Goal: Information Seeking & Learning: Check status

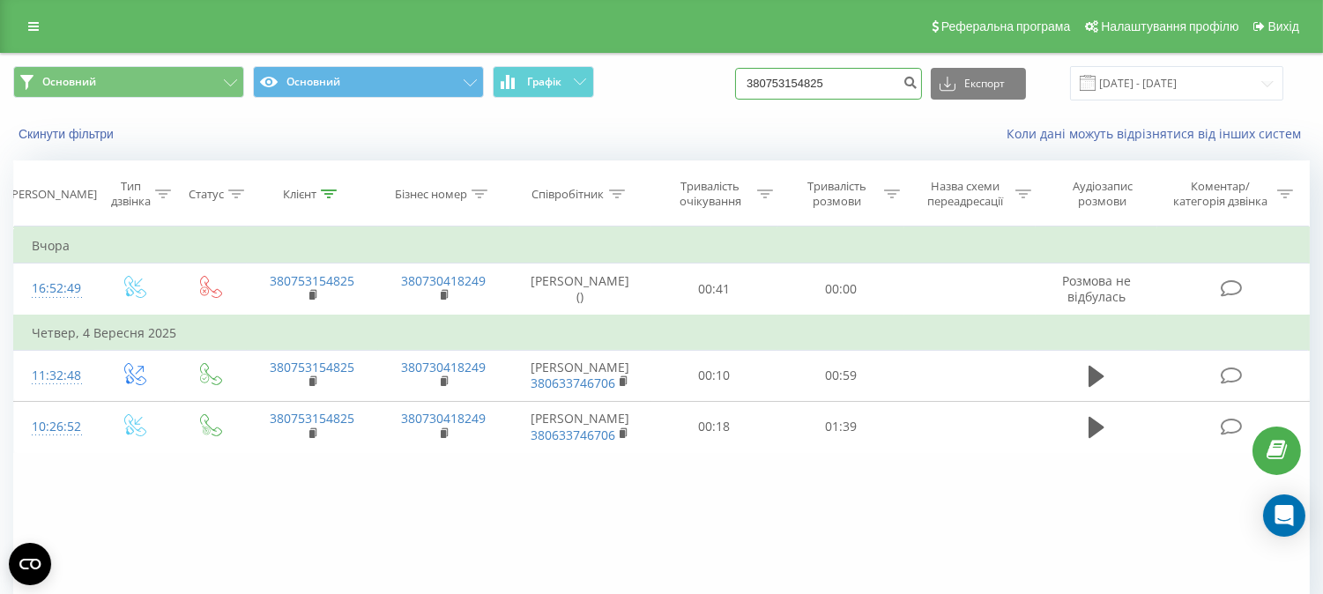
click at [800, 79] on input "380753154825" at bounding box center [828, 84] width 187 height 32
click at [64, 135] on button "Скинути фільтри" at bounding box center [67, 134] width 109 height 16
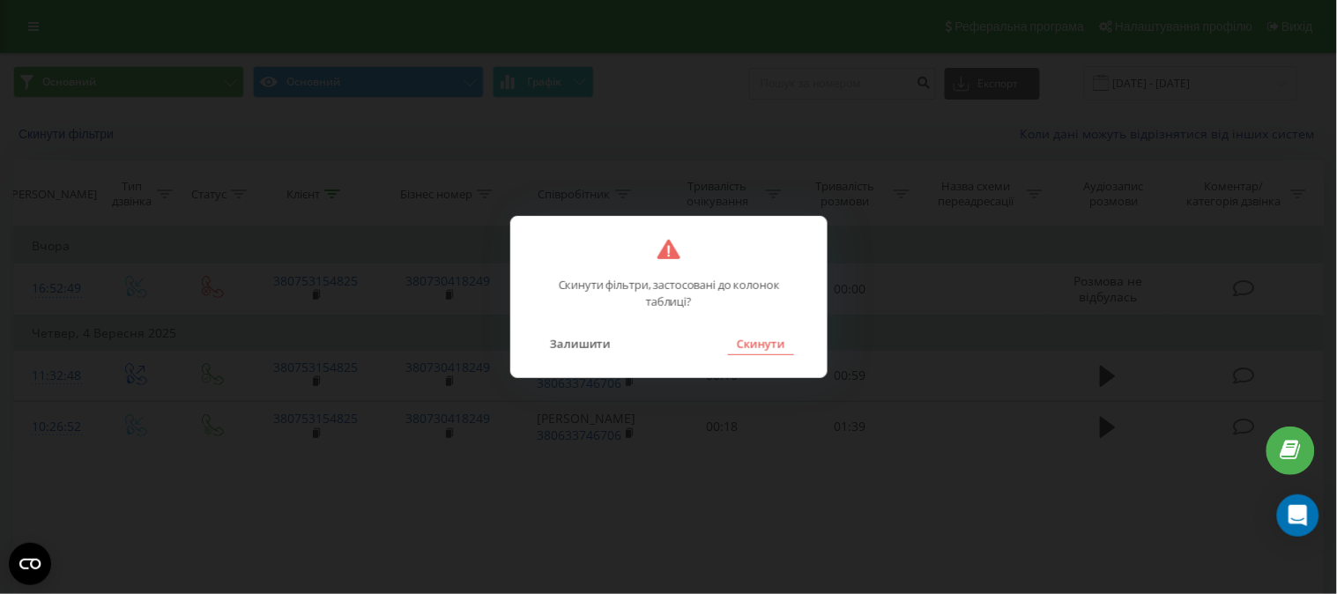
click at [754, 349] on button "Скинути" at bounding box center [761, 343] width 66 height 23
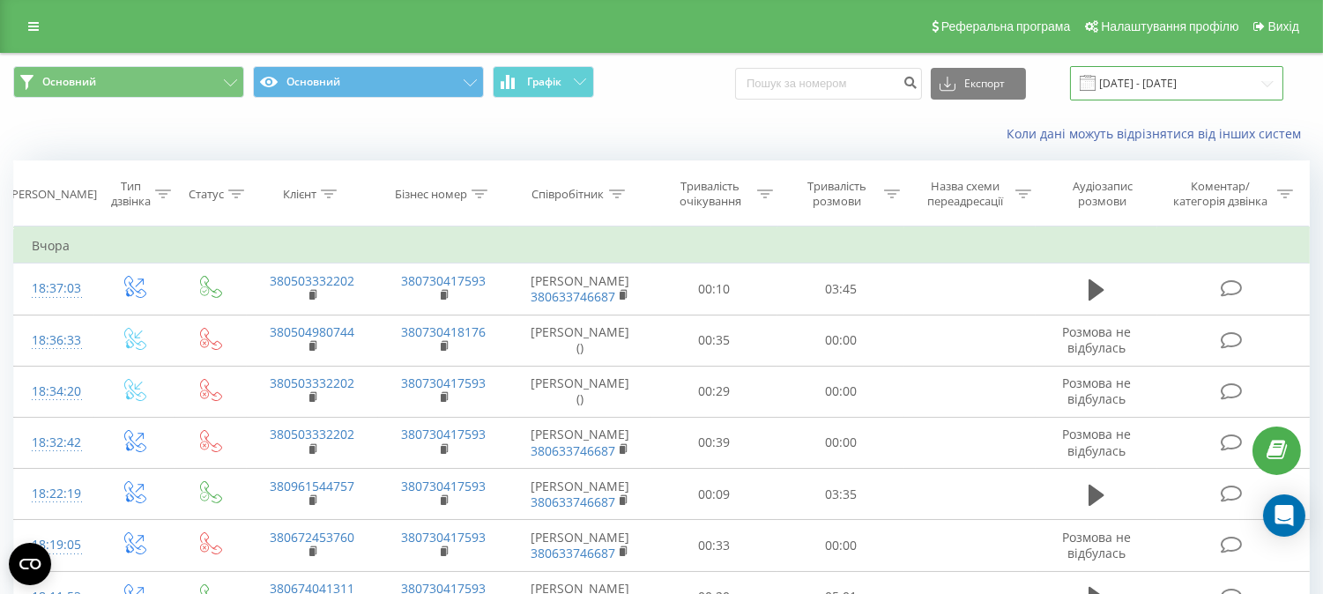
click at [1157, 80] on input "[DATE] - [DATE]" at bounding box center [1176, 83] width 213 height 34
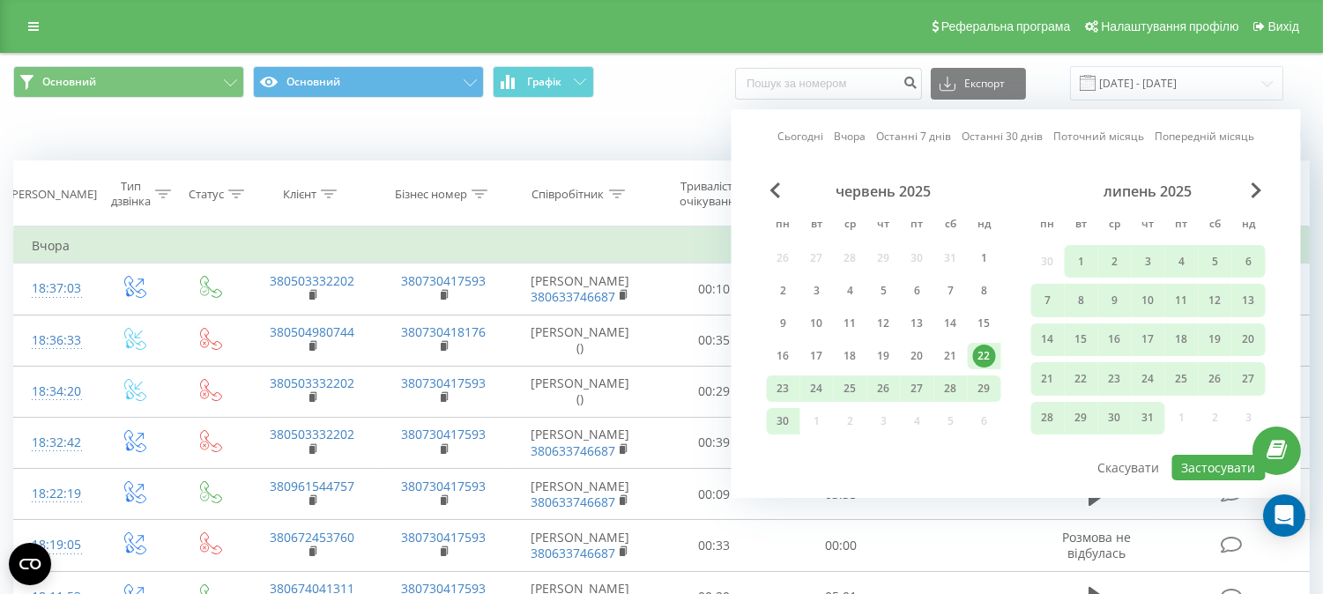
click at [796, 138] on link "Сьогодні" at bounding box center [800, 136] width 46 height 17
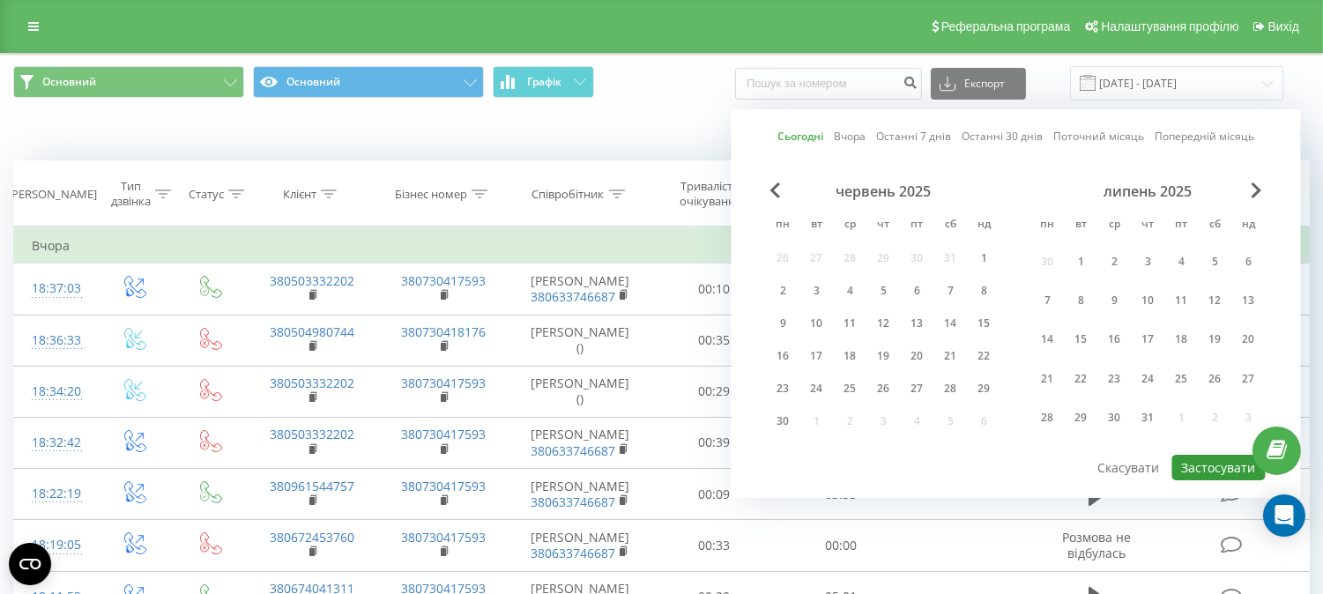
click at [1211, 470] on button "Застосувати" at bounding box center [1218, 468] width 93 height 26
type input "[DATE] - [DATE]"
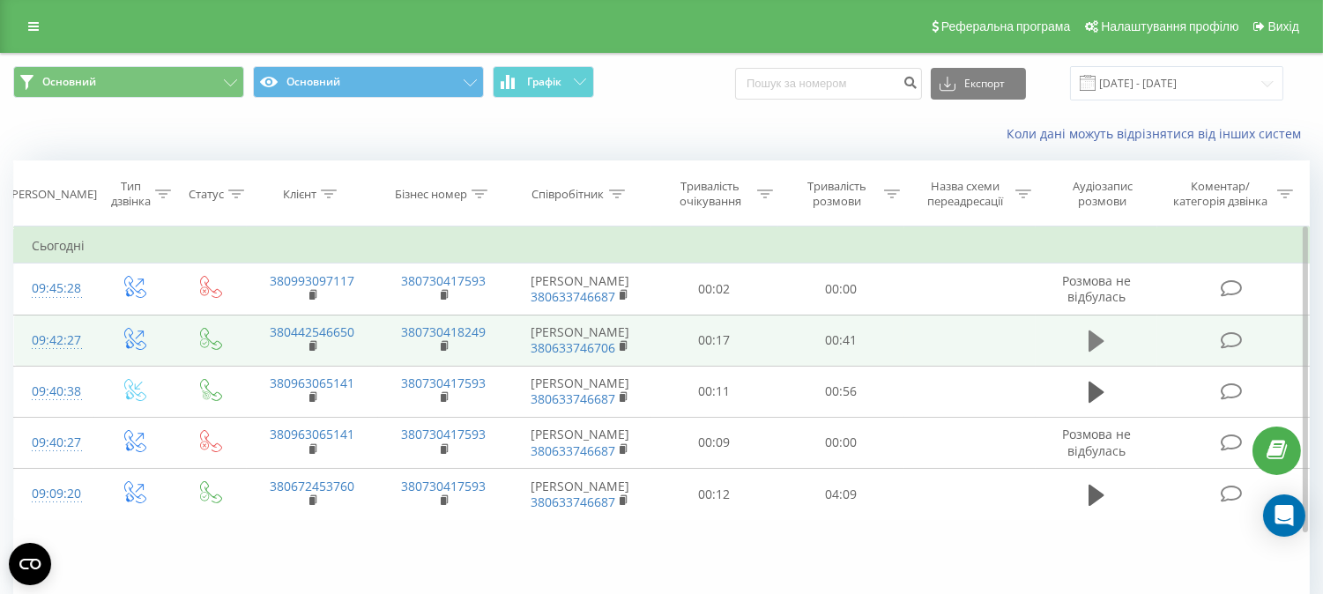
click at [1098, 348] on icon at bounding box center [1097, 341] width 16 height 21
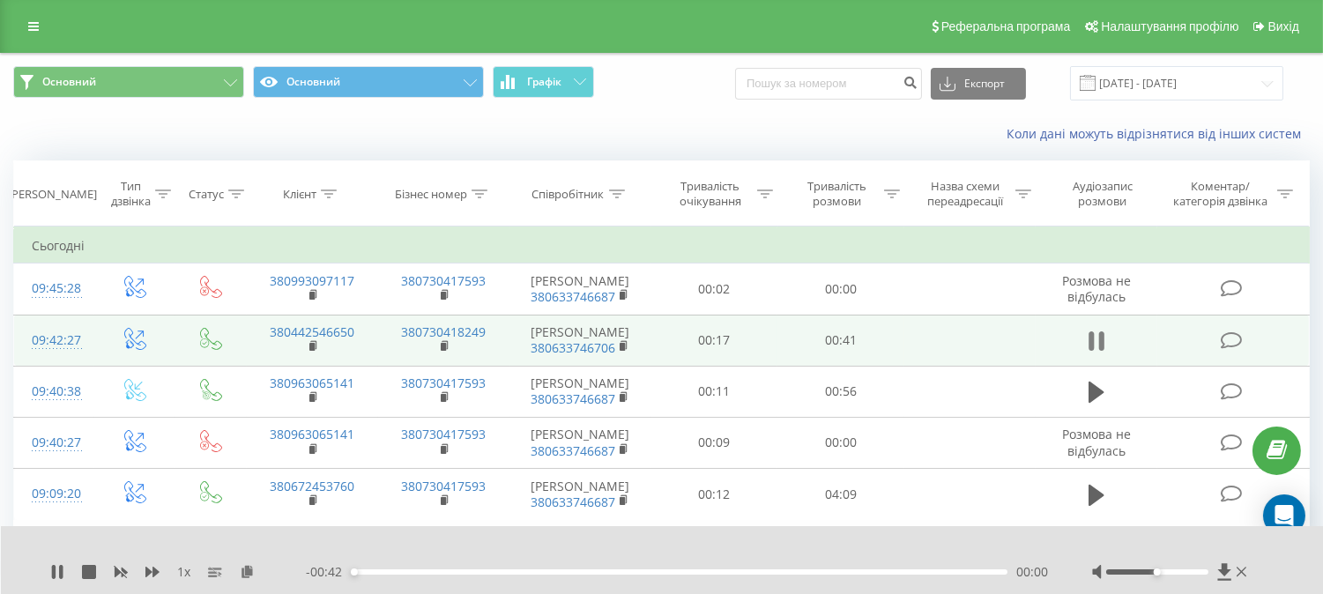
click at [1099, 349] on icon at bounding box center [1101, 340] width 5 height 19
click at [247, 577] on icon at bounding box center [247, 571] width 15 height 12
